Goal: Information Seeking & Learning: Learn about a topic

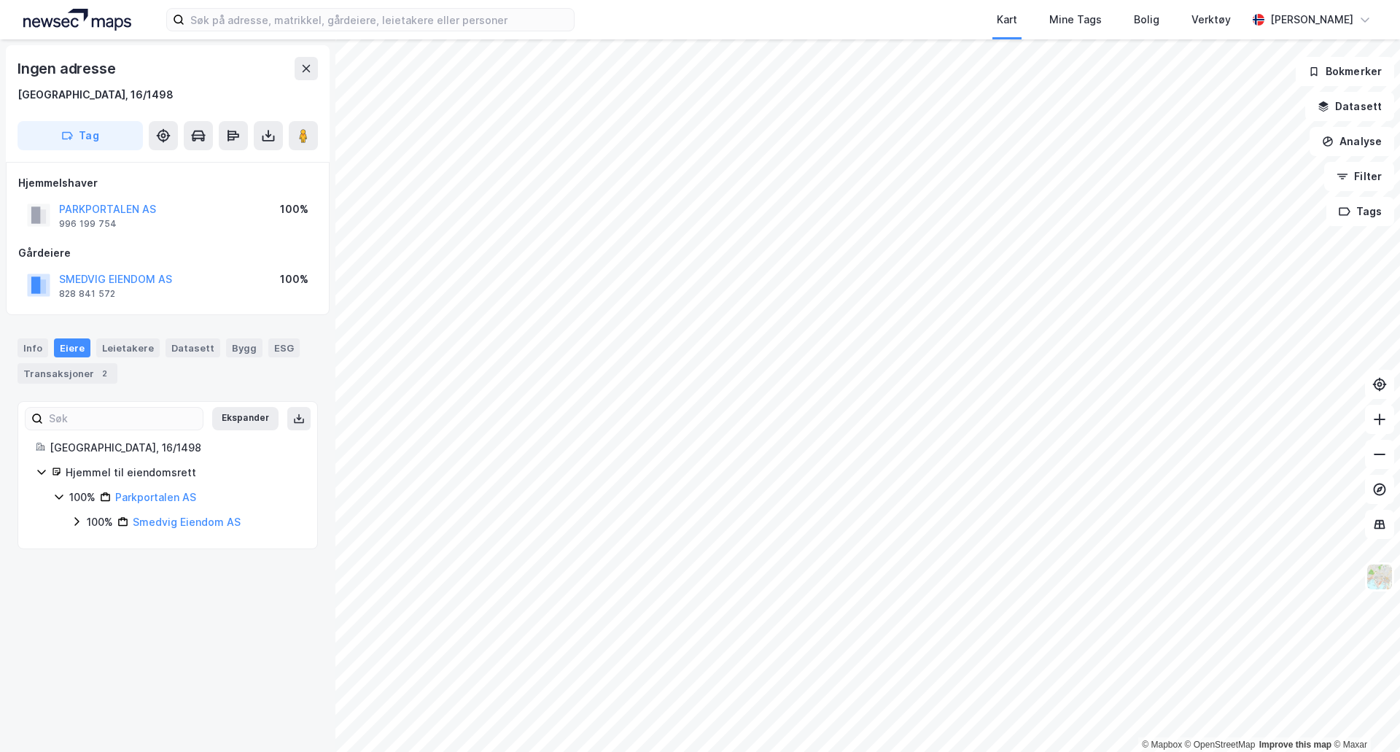
click at [807, 13] on div "Kart Mine Tags [PERSON_NAME] Verktøy [PERSON_NAME] © Mapbox © OpenStreetMap Imp…" at bounding box center [700, 376] width 1400 height 752
click at [599, 0] on html "Kart Mine Tags [PERSON_NAME] Verktøy [PERSON_NAME] © Mapbox © OpenStreetMap Imp…" at bounding box center [700, 376] width 1400 height 752
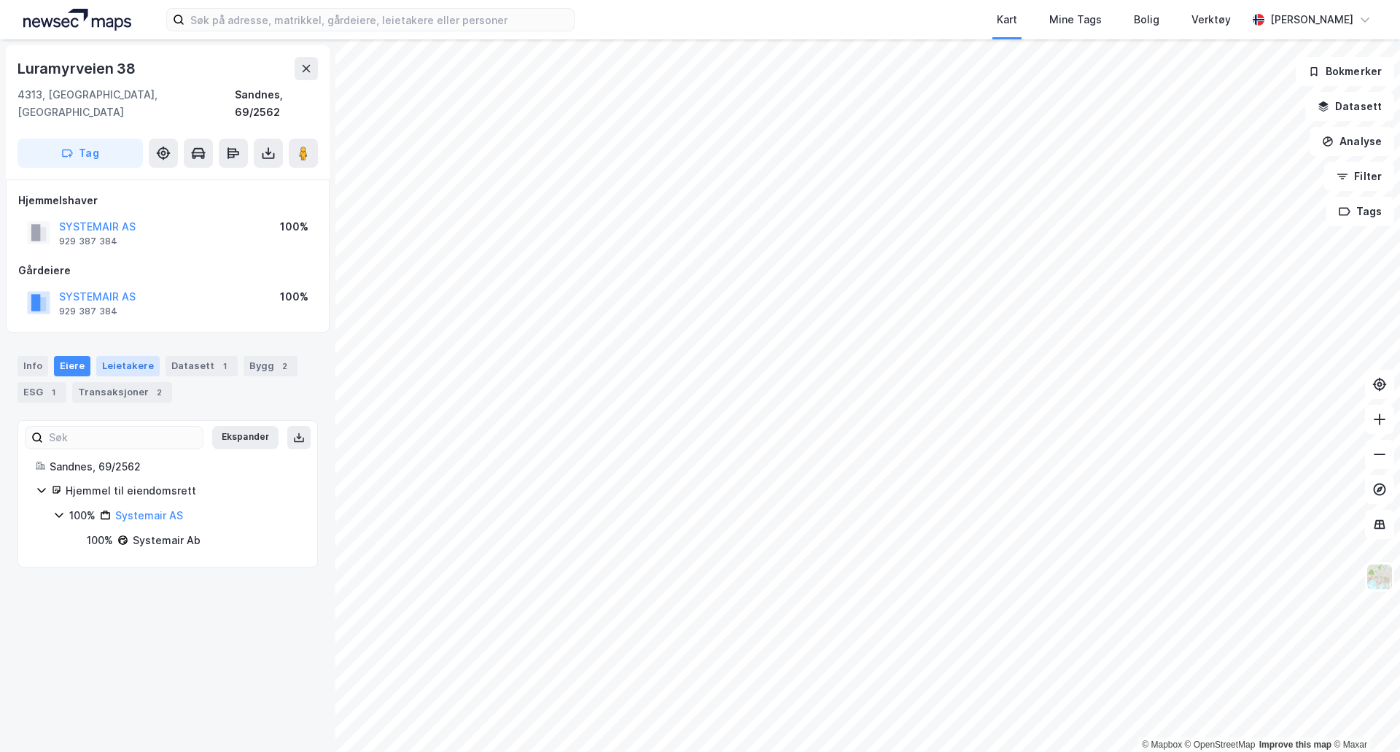
click at [139, 356] on div "Leietakere" at bounding box center [127, 366] width 63 height 20
